Goal: Information Seeking & Learning: Understand process/instructions

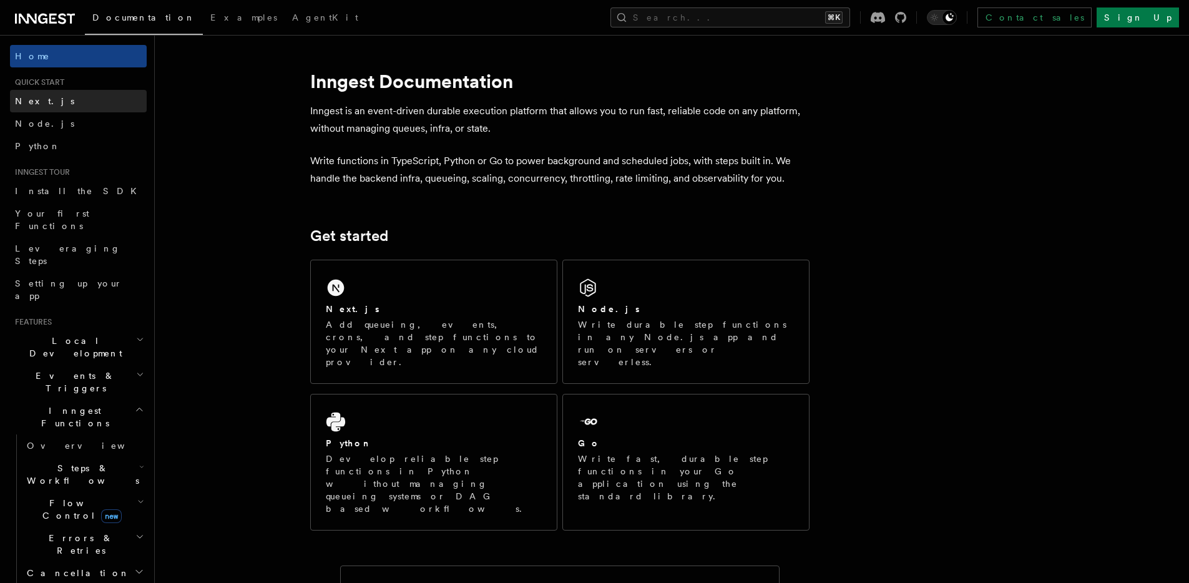
click at [57, 102] on link "Next.js" at bounding box center [78, 101] width 137 height 22
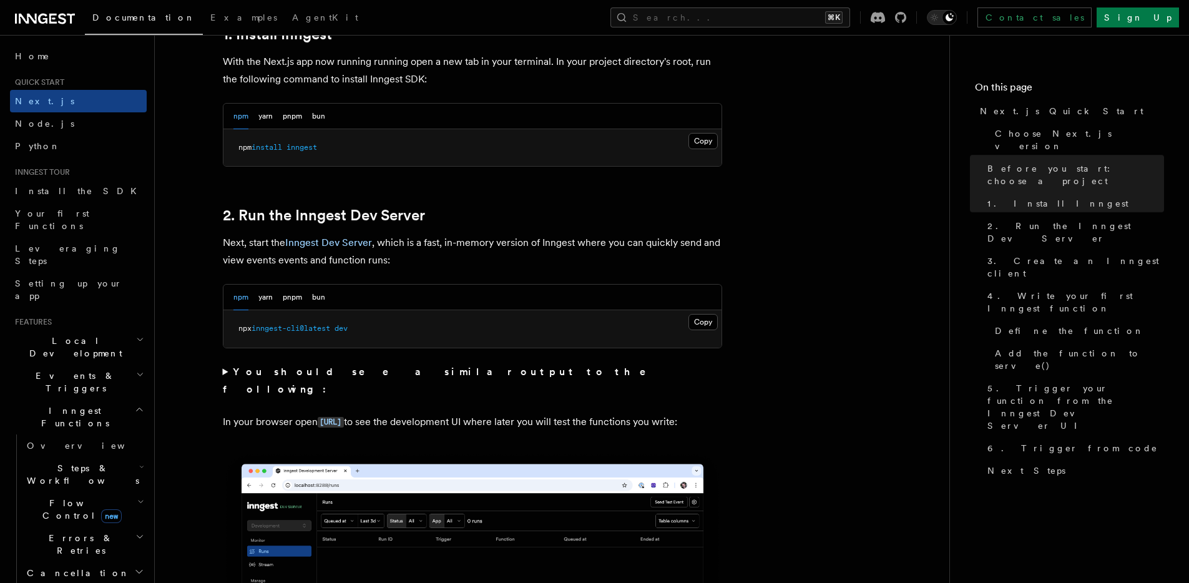
scroll to position [746, 0]
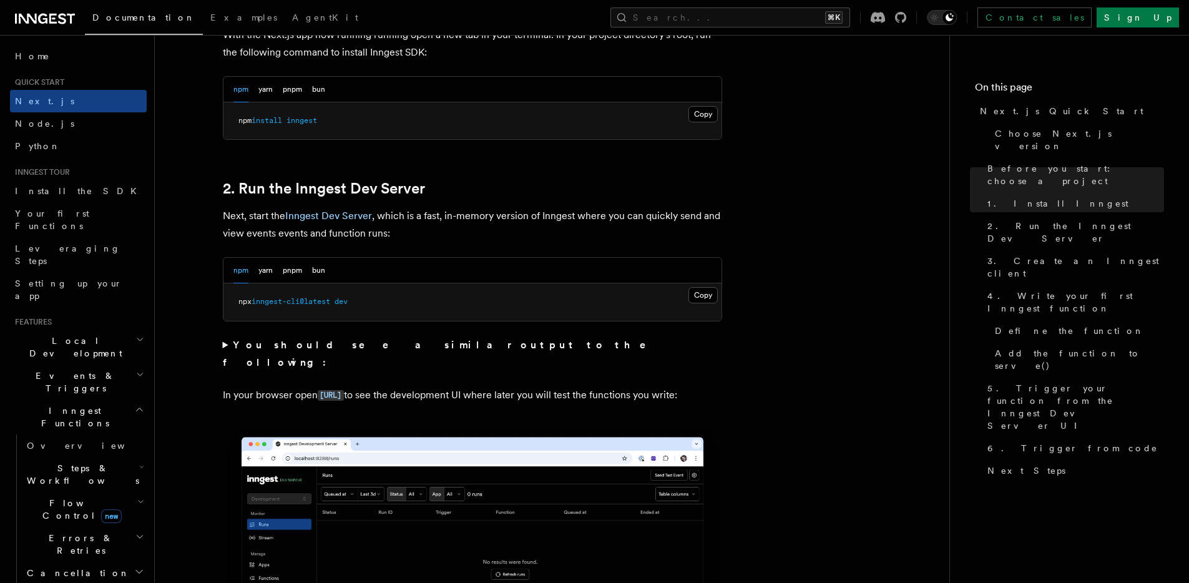
drag, startPoint x: 374, startPoint y: 303, endPoint x: 210, endPoint y: 308, distance: 163.6
click at [705, 298] on button "Copy Copied" at bounding box center [702, 295] width 29 height 16
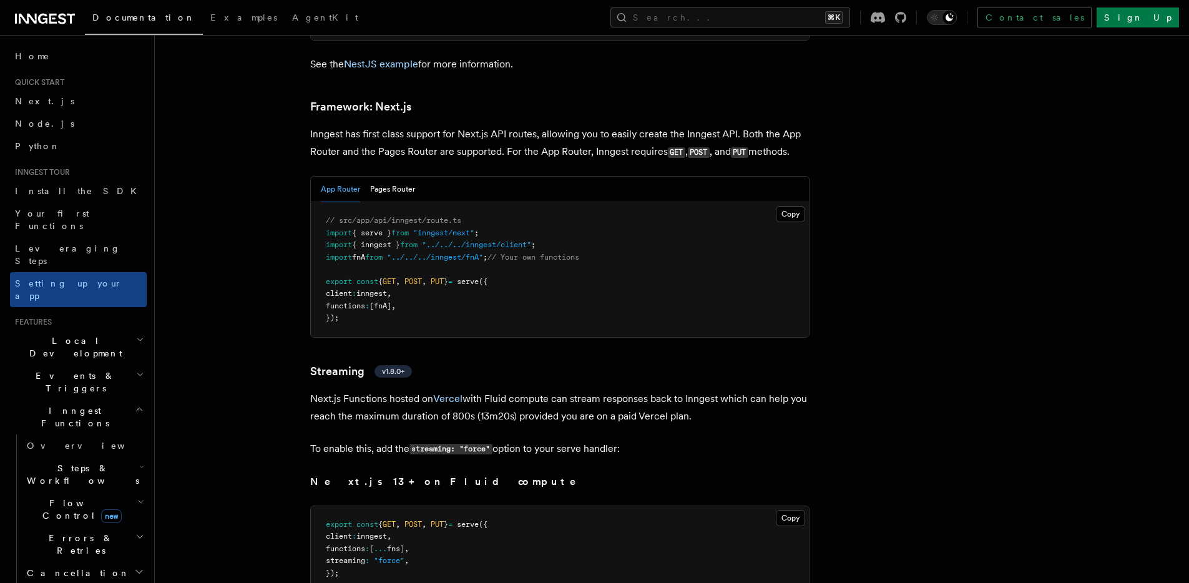
scroll to position [7635, 0]
click at [409, 227] on span "from" at bounding box center [399, 231] width 17 height 9
copy code "import { serve } from "inngest/next" ;"
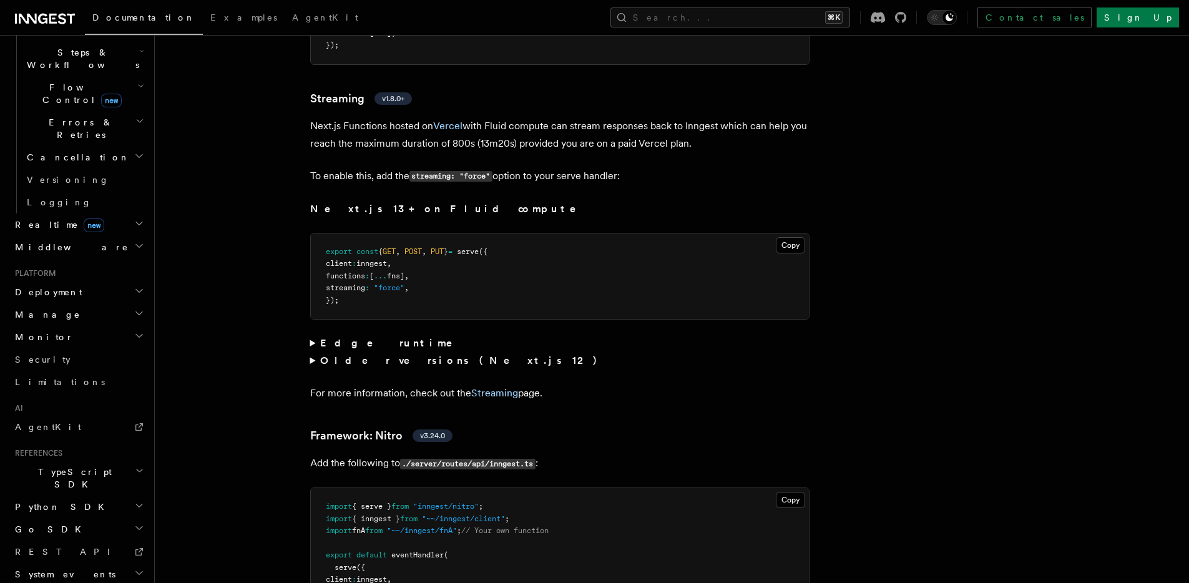
scroll to position [7911, 0]
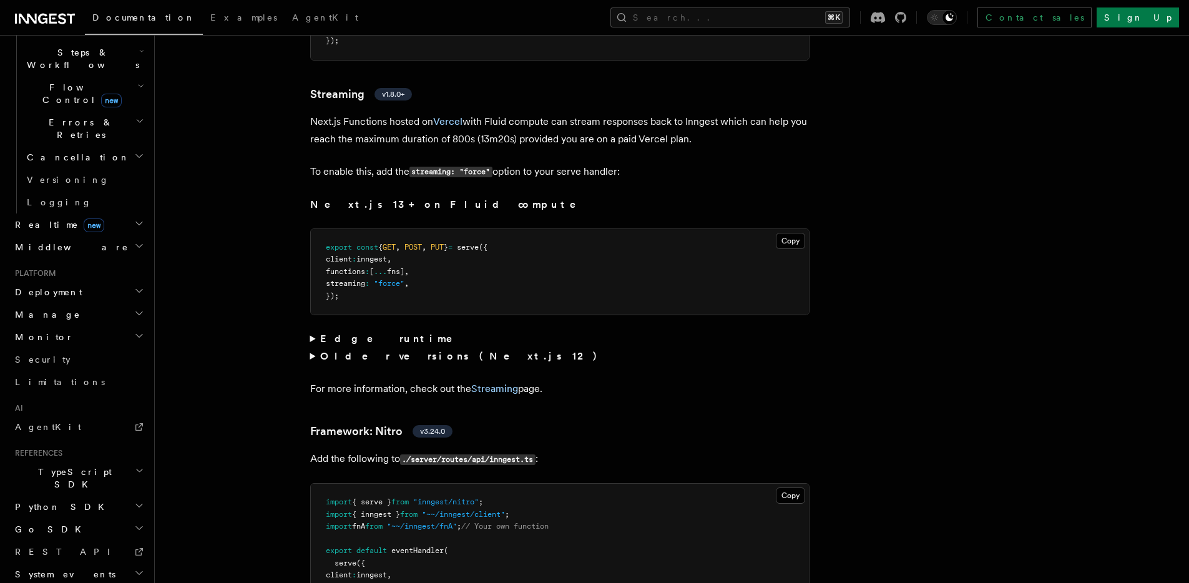
click at [313, 330] on summary "Edge runtime" at bounding box center [559, 338] width 499 height 17
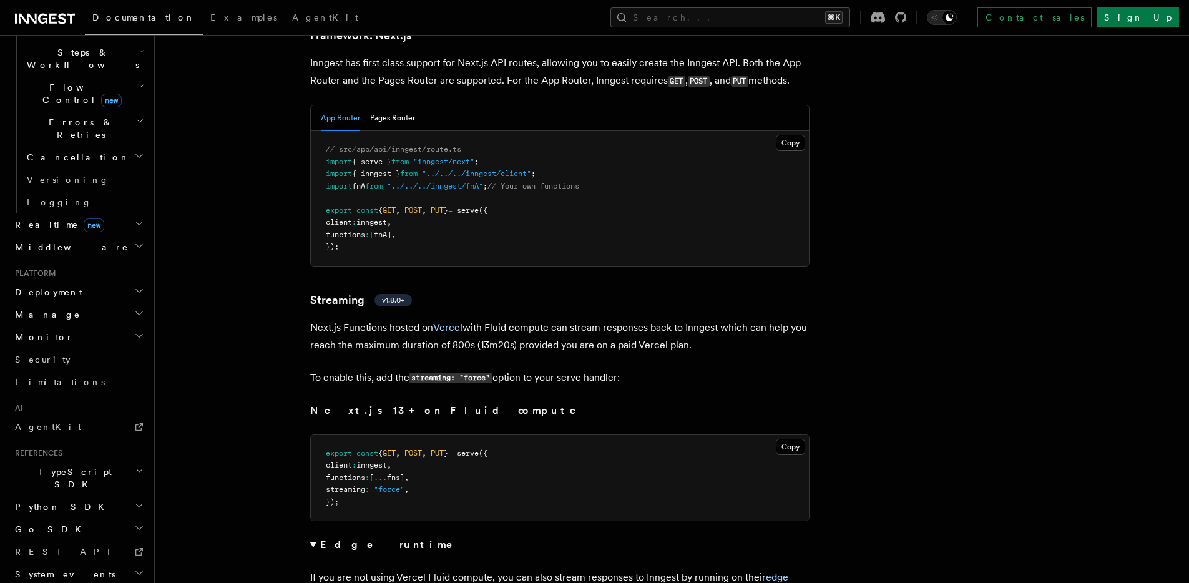
scroll to position [7717, 0]
